Goal: Task Accomplishment & Management: Manage account settings

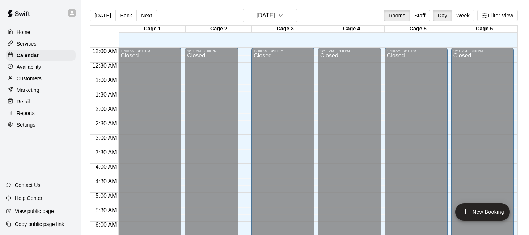
scroll to position [344, 0]
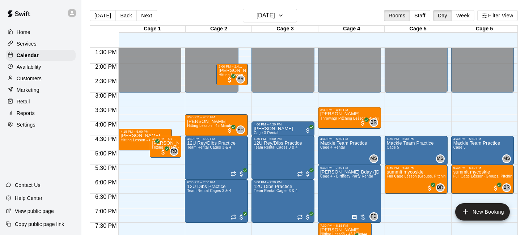
scroll to position [401, 0]
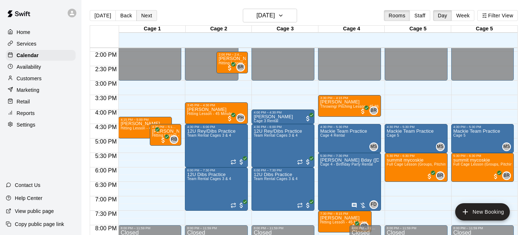
click at [144, 15] on button "Next" at bounding box center [146, 15] width 20 height 11
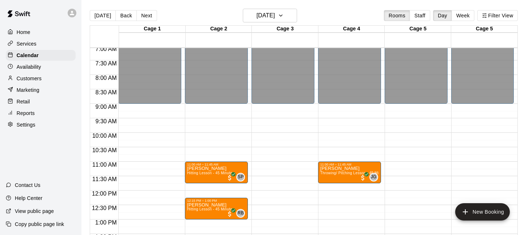
scroll to position [190, 0]
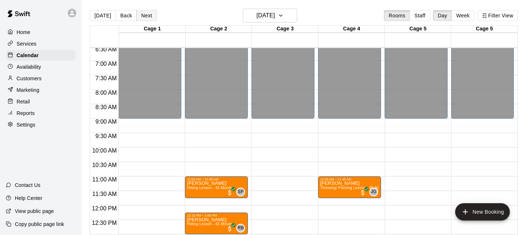
click at [144, 16] on button "Next" at bounding box center [146, 15] width 20 height 11
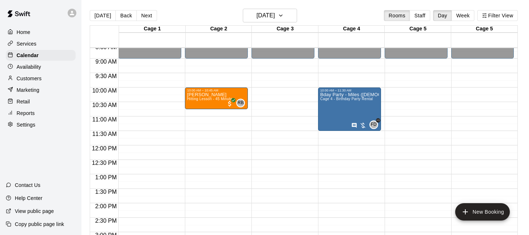
scroll to position [251, 0]
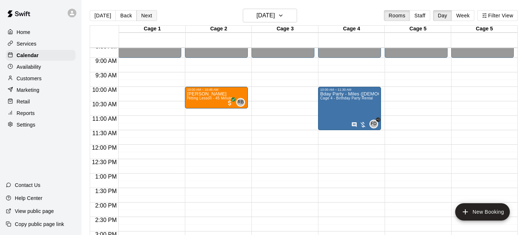
click at [142, 15] on button "Next" at bounding box center [146, 15] width 20 height 11
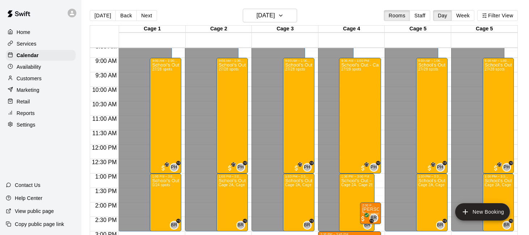
click at [37, 127] on div "Settings" at bounding box center [41, 124] width 70 height 11
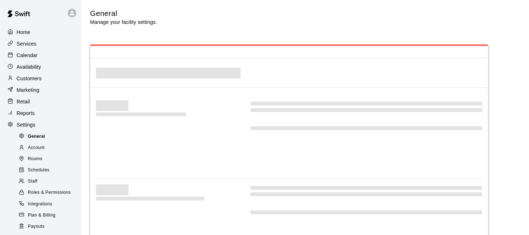
select select "**"
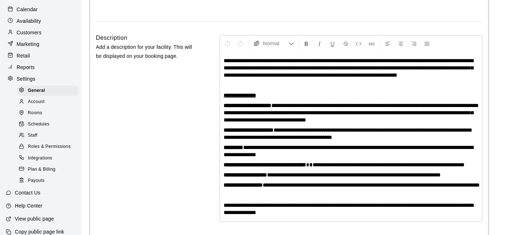
scroll to position [54, 0]
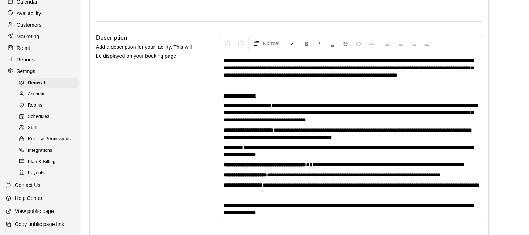
click at [51, 94] on div "Account" at bounding box center [47, 94] width 61 height 10
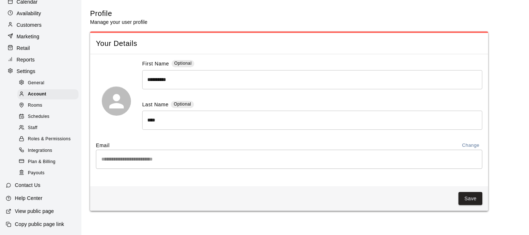
click at [51, 118] on div "Schedules" at bounding box center [47, 117] width 61 height 10
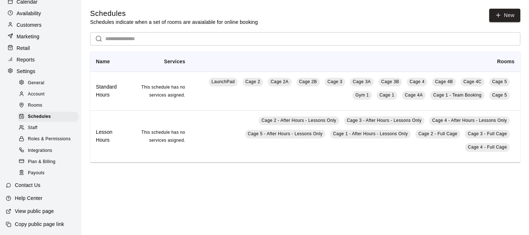
click at [49, 107] on div "Rooms" at bounding box center [47, 106] width 61 height 10
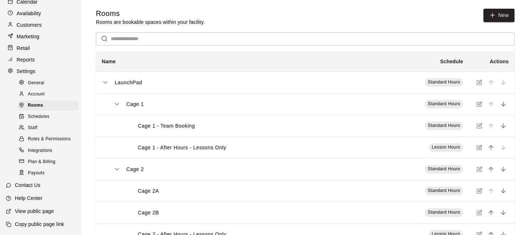
click at [46, 79] on div "General" at bounding box center [47, 83] width 61 height 10
select select "**"
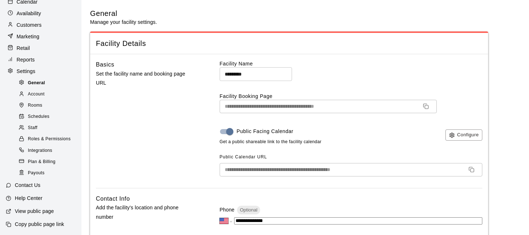
scroll to position [1756, 0]
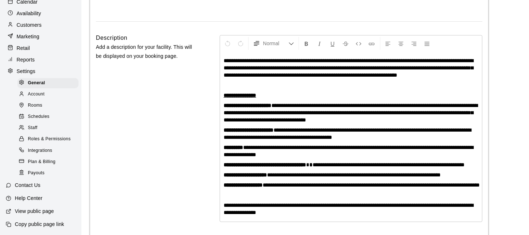
click at [62, 160] on div "Plan & Billing" at bounding box center [47, 162] width 61 height 10
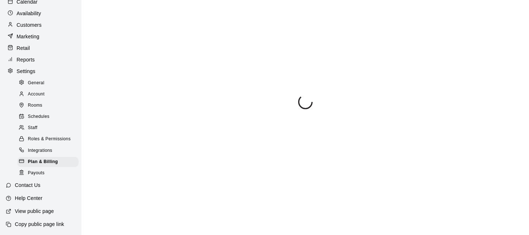
scroll to position [51, 0]
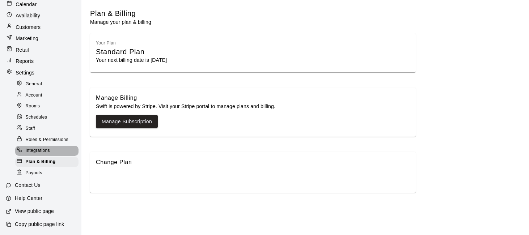
click at [52, 151] on div "Integrations" at bounding box center [46, 151] width 63 height 10
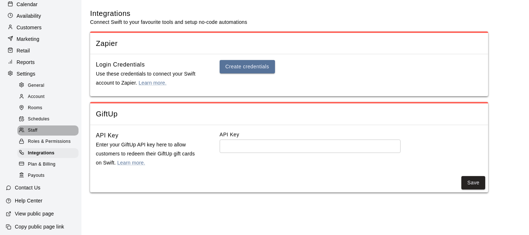
click at [50, 131] on div "Staff" at bounding box center [47, 131] width 61 height 10
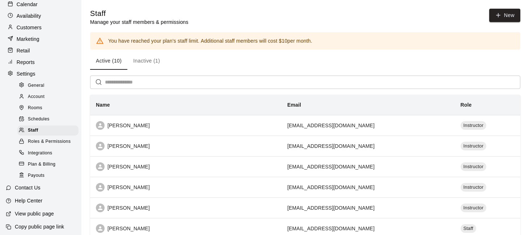
click at [51, 140] on span "Roles & Permissions" at bounding box center [49, 141] width 43 height 7
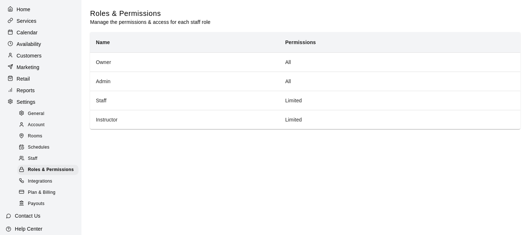
scroll to position [9, 0]
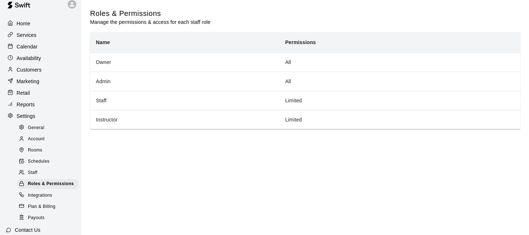
click at [46, 34] on div "Services" at bounding box center [41, 35] width 70 height 11
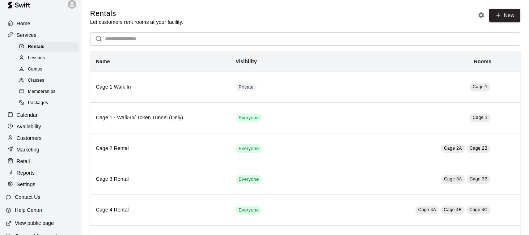
click at [53, 94] on span "Memberships" at bounding box center [41, 91] width 27 height 7
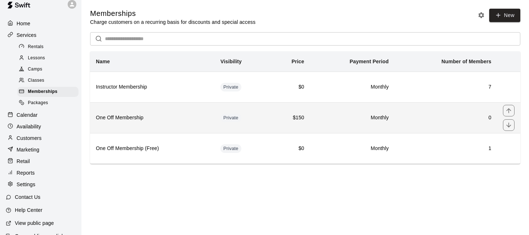
click at [140, 115] on h6 "One Off Membership" at bounding box center [152, 118] width 113 height 8
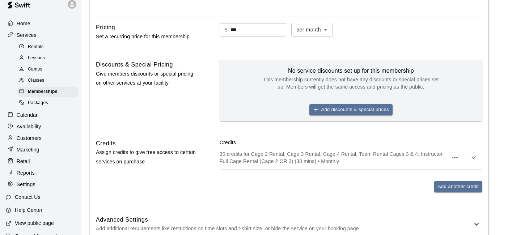
scroll to position [321, 0]
click at [359, 106] on button "Add discounts & special prices" at bounding box center [350, 109] width 83 height 11
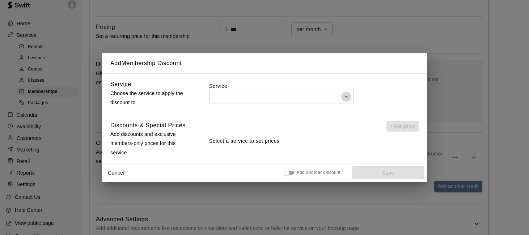
click at [347, 97] on icon "Open" at bounding box center [346, 96] width 9 height 9
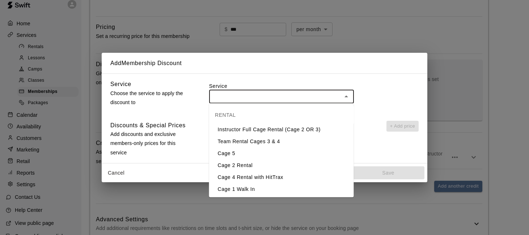
click at [292, 153] on li "Cage 5" at bounding box center [281, 154] width 145 height 12
type input "******"
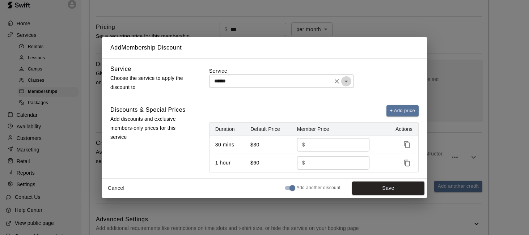
click at [348, 78] on icon "Open" at bounding box center [346, 81] width 9 height 9
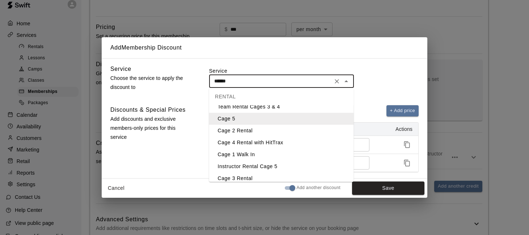
scroll to position [27, 0]
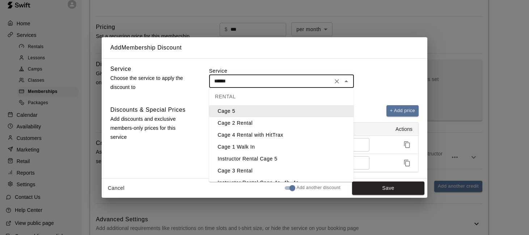
click at [377, 89] on div "Service ****** ​" at bounding box center [313, 78] width 209 height 29
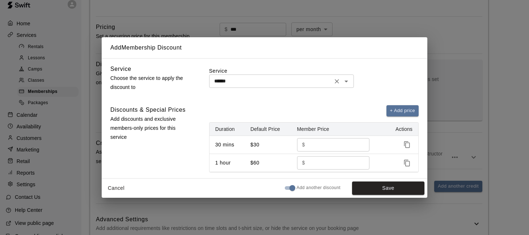
click at [347, 82] on icon "Open" at bounding box center [346, 81] width 9 height 9
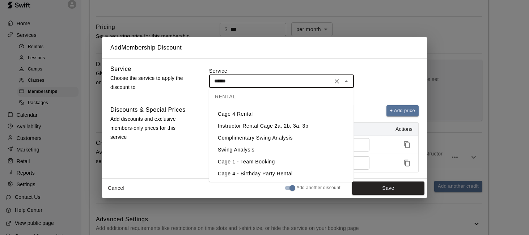
scroll to position [109, 0]
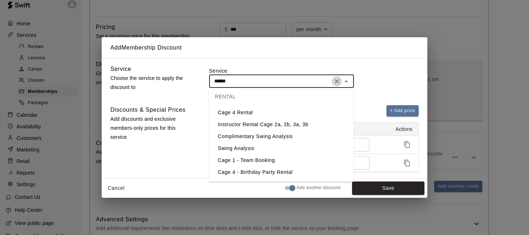
click at [340, 80] on icon "Clear" at bounding box center [336, 81] width 7 height 7
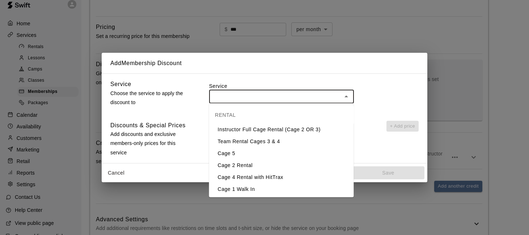
click at [360, 85] on label "Service" at bounding box center [313, 85] width 209 height 7
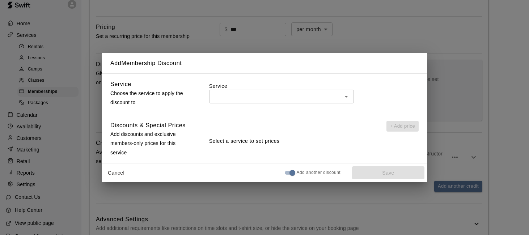
click at [347, 97] on icon "Open" at bounding box center [346, 96] width 9 height 9
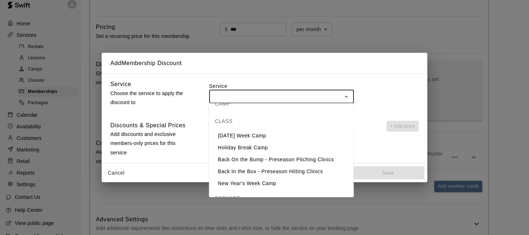
scroll to position [785, 0]
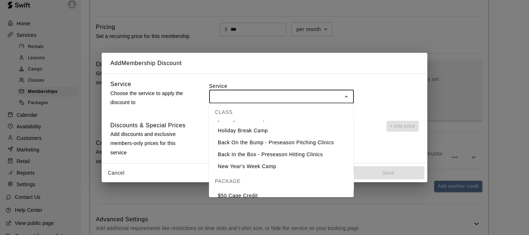
click at [275, 190] on li "$50 Cage Credit" at bounding box center [281, 196] width 145 height 12
type input "**********"
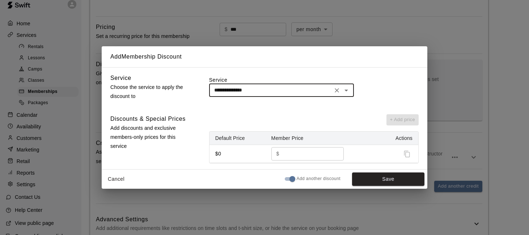
click at [291, 150] on input "*" at bounding box center [309, 153] width 54 height 13
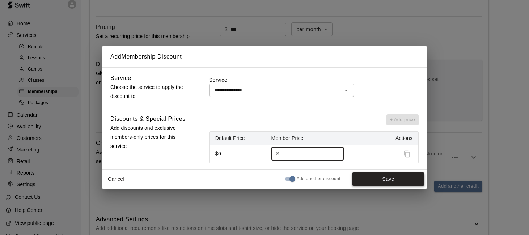
type input "***"
click at [365, 179] on button "Save" at bounding box center [388, 179] width 72 height 13
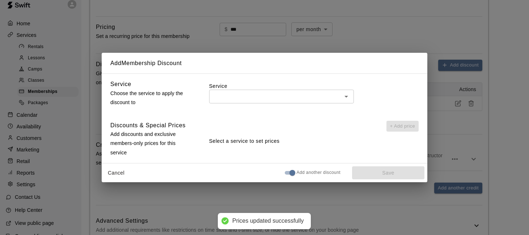
click at [434, 40] on div "Add Membership Discount Service Choose the service to apply the discount to Ser…" at bounding box center [264, 117] width 529 height 235
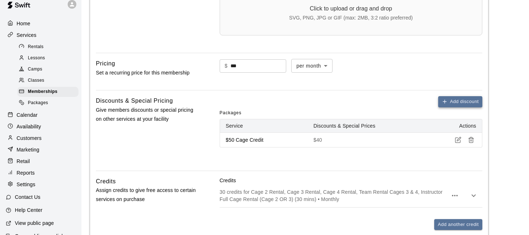
scroll to position [285, 0]
click at [459, 101] on button "Add discount" at bounding box center [460, 101] width 44 height 11
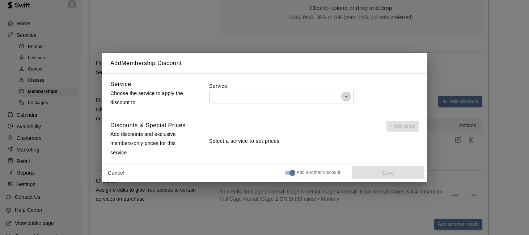
click at [346, 99] on icon "Open" at bounding box center [346, 96] width 9 height 9
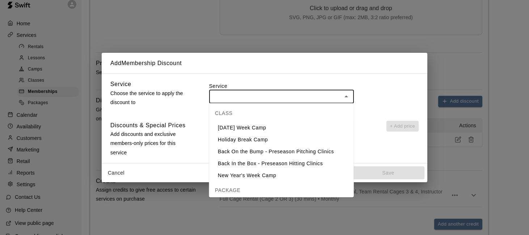
scroll to position [785, 0]
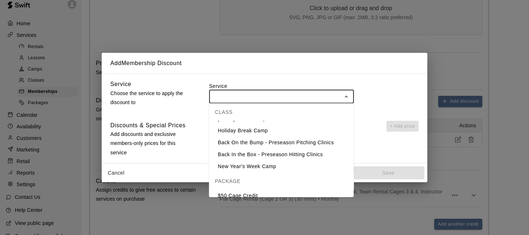
click at [460, 48] on div "Add Membership Discount Service Choose the service to apply the discount to Ser…" at bounding box center [264, 117] width 529 height 235
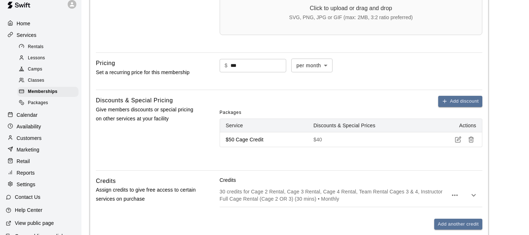
click at [495, 76] on main "**********" at bounding box center [305, 37] width 430 height 626
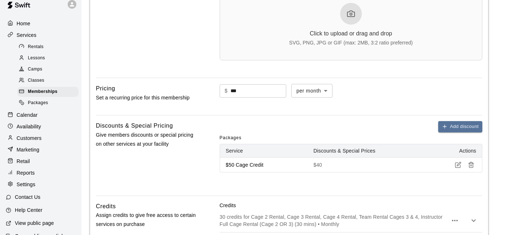
scroll to position [260, 0]
click at [327, 88] on body "**********" at bounding box center [264, 62] width 529 height 644
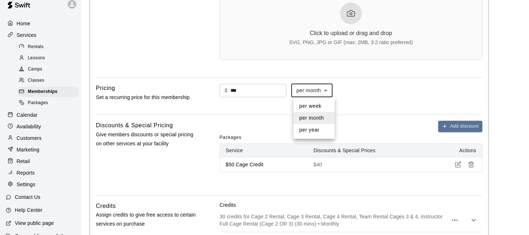
click at [351, 90] on div at bounding box center [264, 117] width 529 height 235
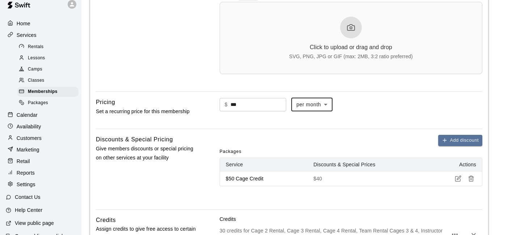
scroll to position [238, 0]
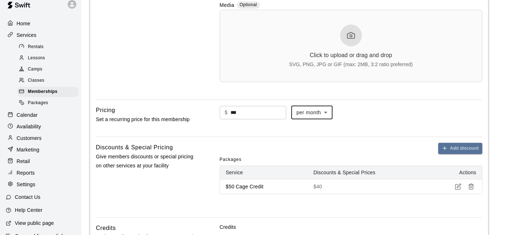
click at [337, 106] on div "$ *** ​ per month ******* ​" at bounding box center [351, 113] width 263 height 14
click at [330, 110] on body "**********" at bounding box center [264, 84] width 529 height 644
click at [353, 115] on div at bounding box center [264, 117] width 529 height 235
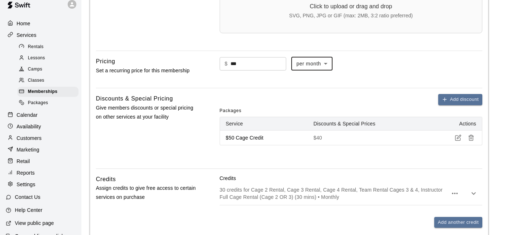
scroll to position [285, 0]
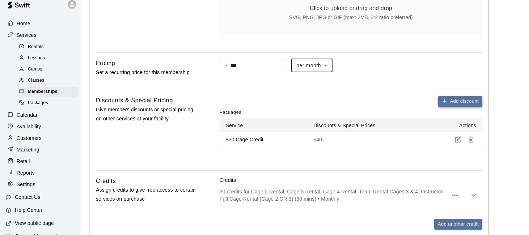
click at [450, 103] on button "Add discount" at bounding box center [460, 101] width 44 height 11
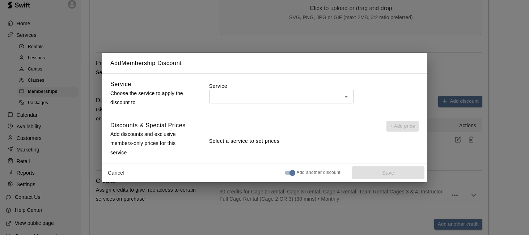
click at [431, 63] on div "Add Membership Discount Service Choose the service to apply the discount to Ser…" at bounding box center [264, 117] width 529 height 235
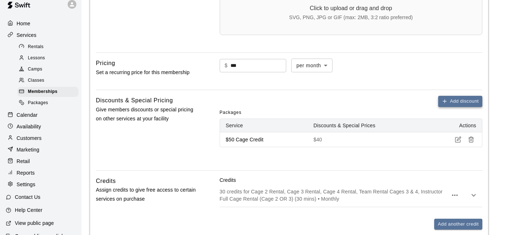
click at [456, 102] on button "Add discount" at bounding box center [460, 101] width 44 height 11
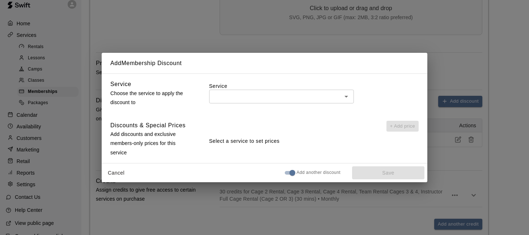
click at [119, 169] on button "Cancel" at bounding box center [116, 172] width 23 height 13
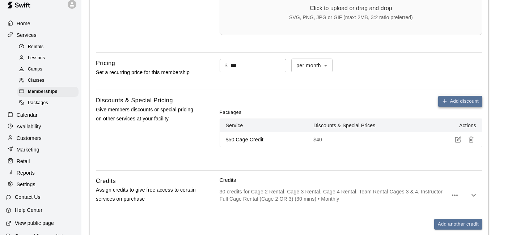
click at [467, 103] on button "Add discount" at bounding box center [460, 101] width 44 height 11
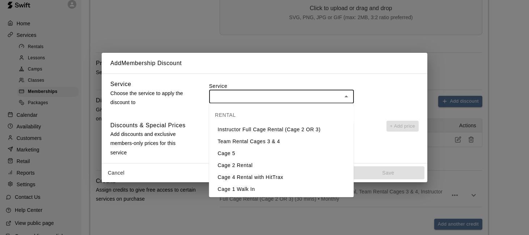
click at [307, 100] on input "text" at bounding box center [275, 96] width 128 height 9
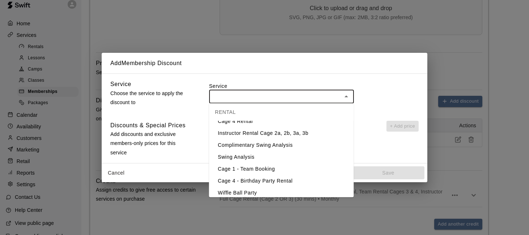
scroll to position [116, 0]
click at [294, 156] on li "Swing Analysis" at bounding box center [281, 157] width 145 height 12
type input "**********"
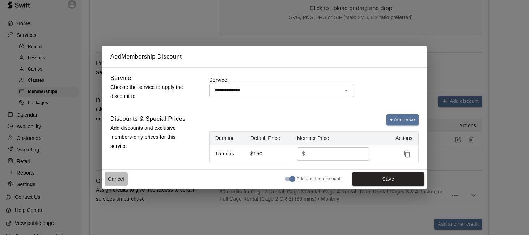
click at [115, 177] on button "Cancel" at bounding box center [116, 179] width 23 height 13
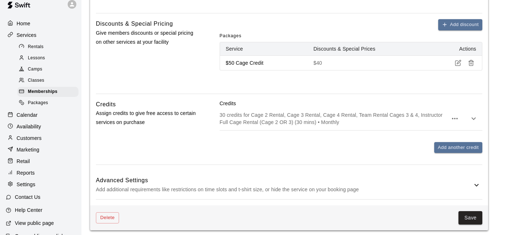
scroll to position [363, 0]
